Goal: Task Accomplishment & Management: Complete application form

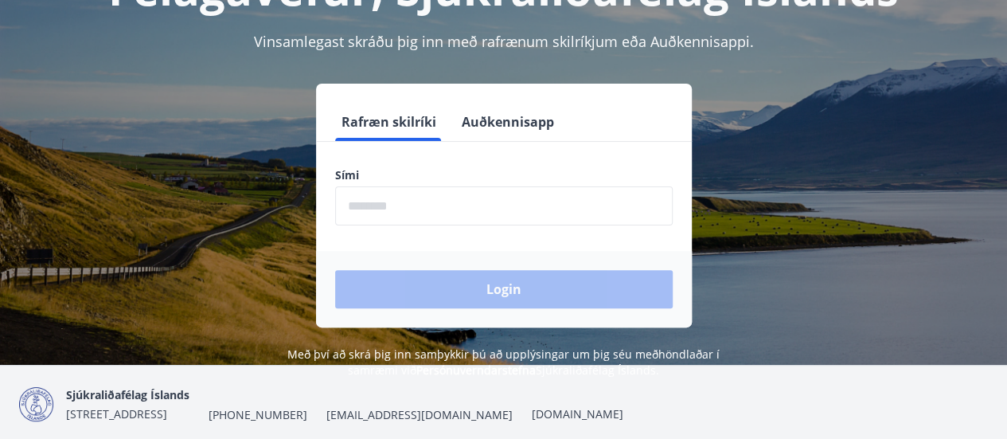
scroll to position [159, 0]
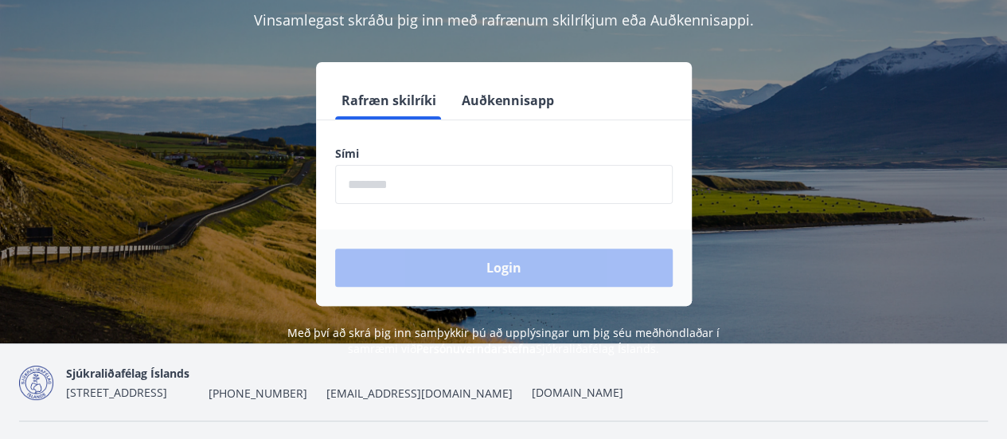
click at [505, 266] on div "Login" at bounding box center [504, 267] width 376 height 76
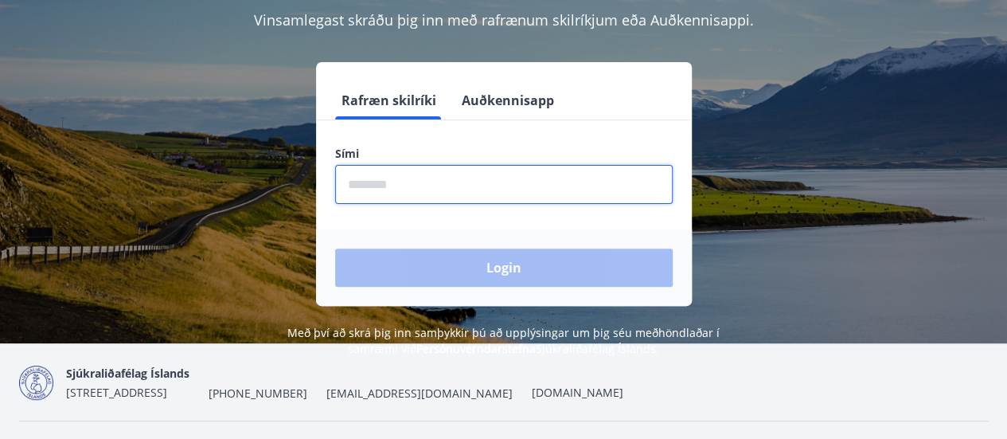
click at [411, 188] on input "phone" at bounding box center [503, 184] width 337 height 39
type input "********"
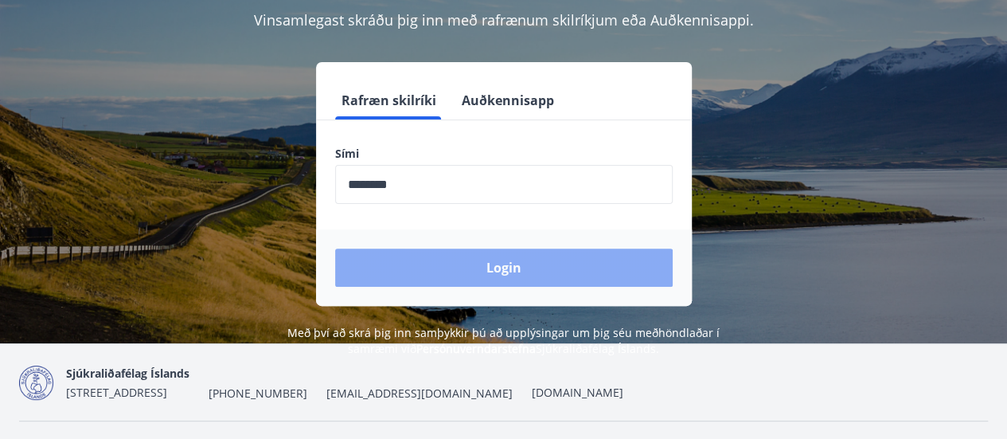
click at [501, 268] on button "Login" at bounding box center [503, 267] width 337 height 38
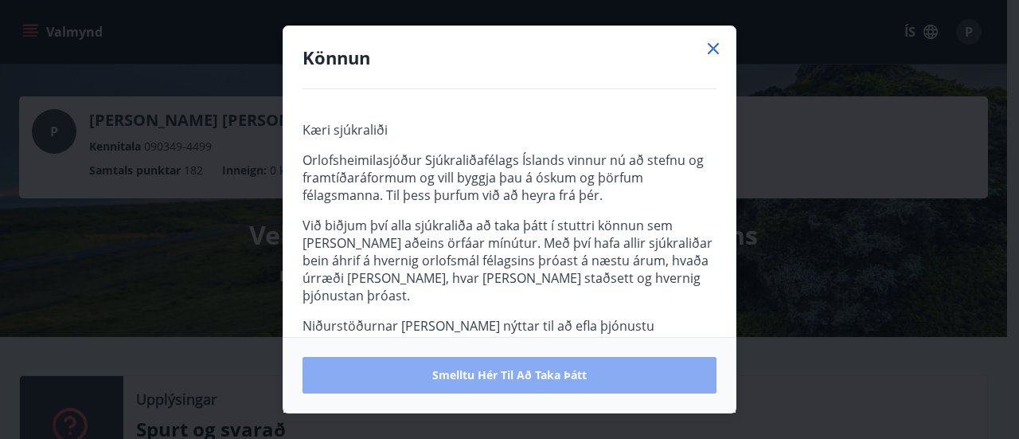
click at [478, 373] on span "Smelltu hér til að taka þátt" at bounding box center [509, 375] width 154 height 16
